Goal: Information Seeking & Learning: Learn about a topic

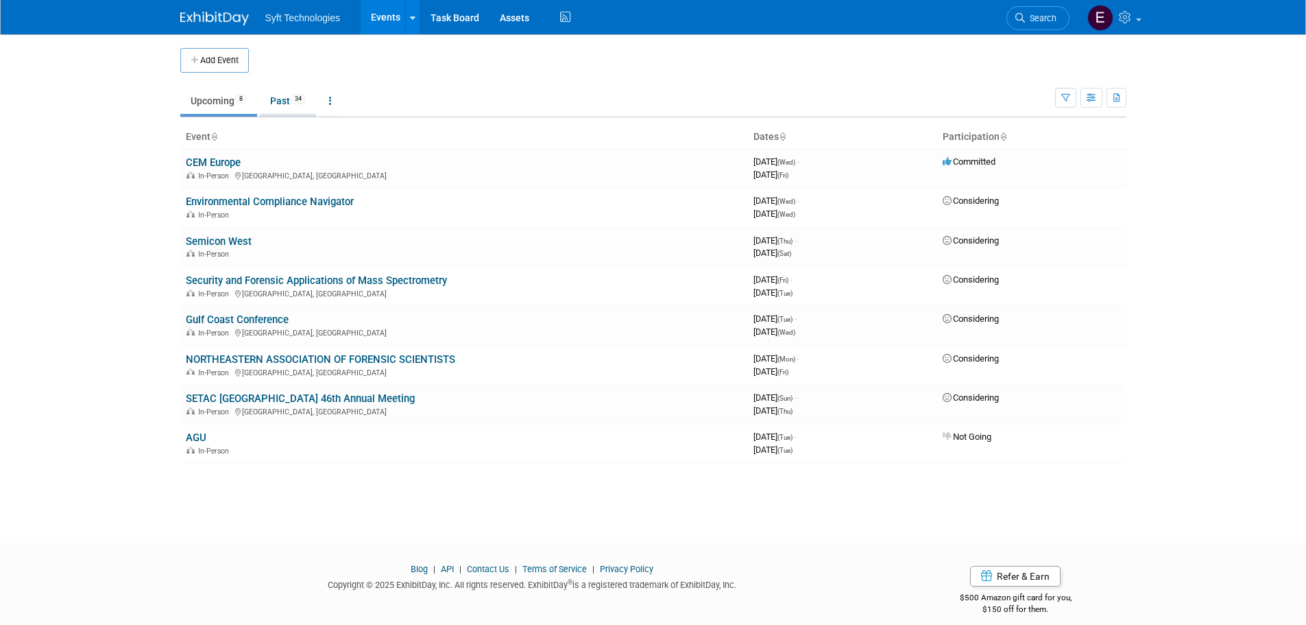
click at [279, 104] on link "Past 34" at bounding box center [288, 101] width 56 height 26
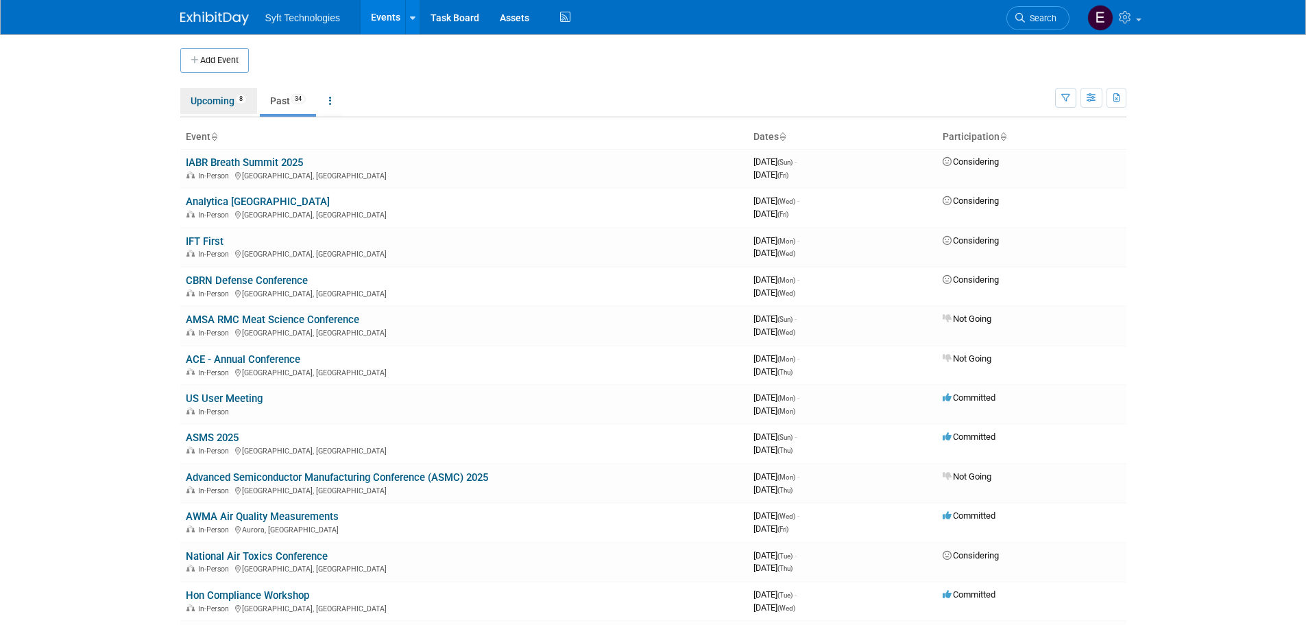
click at [195, 104] on link "Upcoming 8" at bounding box center [218, 101] width 77 height 26
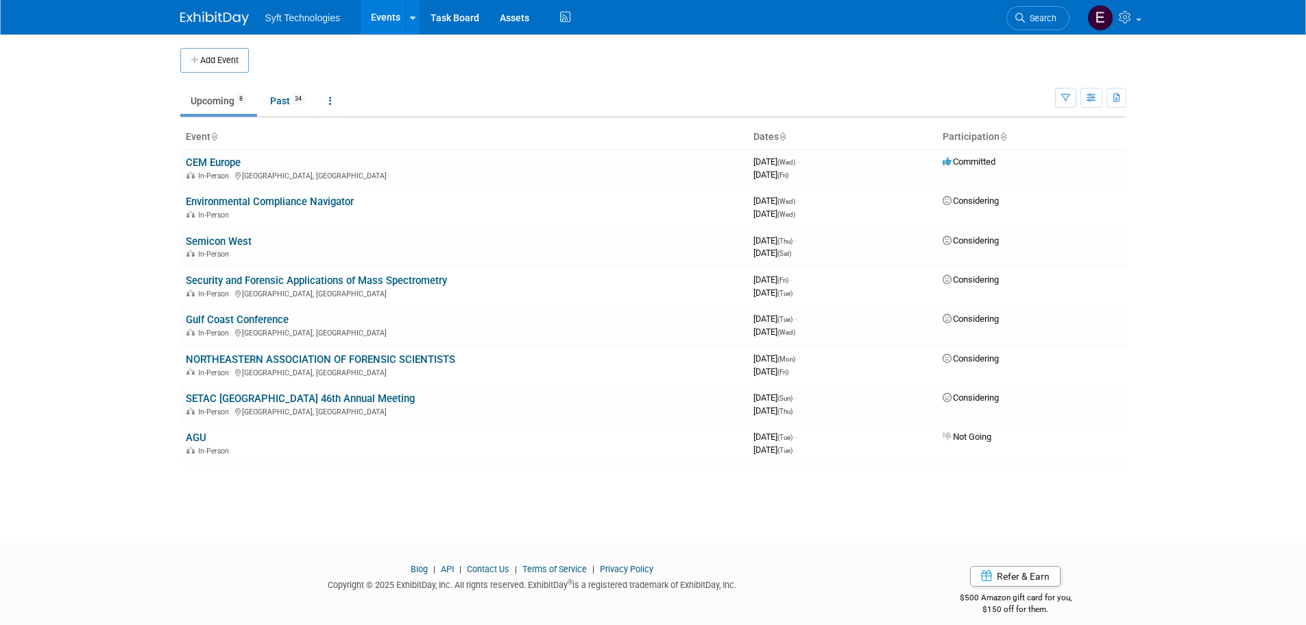
drag, startPoint x: 231, startPoint y: 60, endPoint x: 228, endPoint y: 75, distance: 15.5
click at [228, 75] on div "Add Event New Event Duplicate Event Warning There is another event in your work…" at bounding box center [653, 275] width 967 height 483
click at [332, 285] on link "Security and Forensic Applications of Mass Spectrometry" at bounding box center [316, 280] width 261 height 12
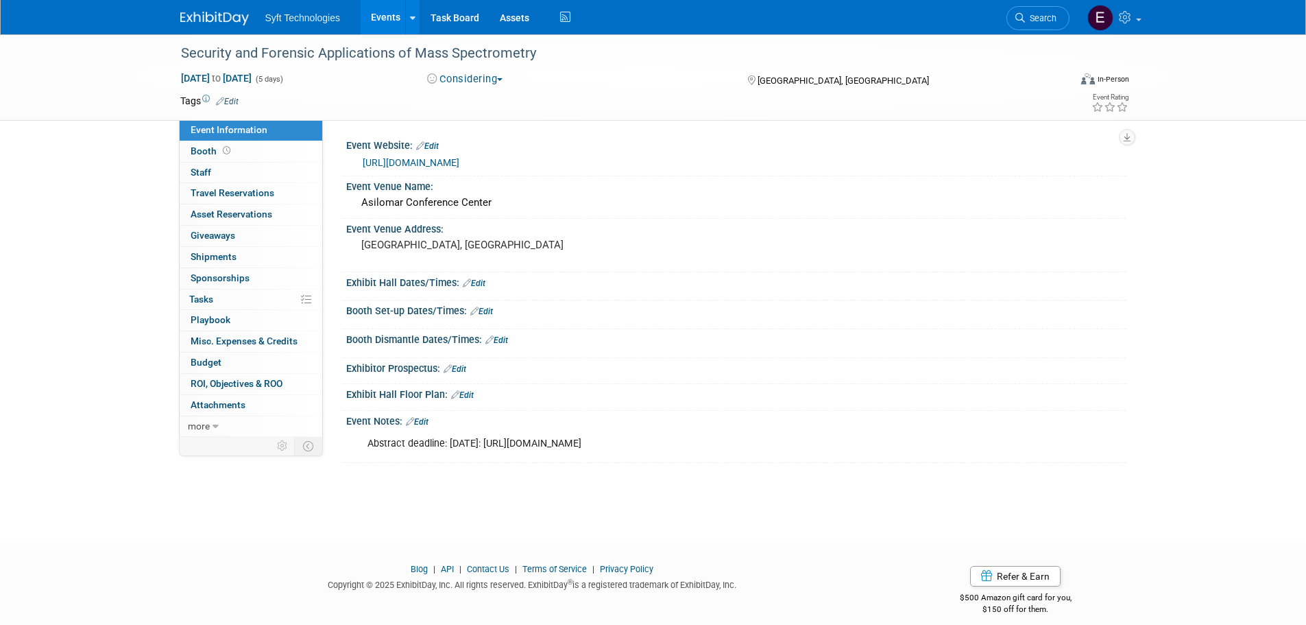
click at [459, 164] on link "https://www.asms.org/conferences/asilomar-conference/asilomar-conference-homepa…" at bounding box center [411, 162] width 97 height 11
